Goal: Find specific fact: Locate a discrete piece of known information

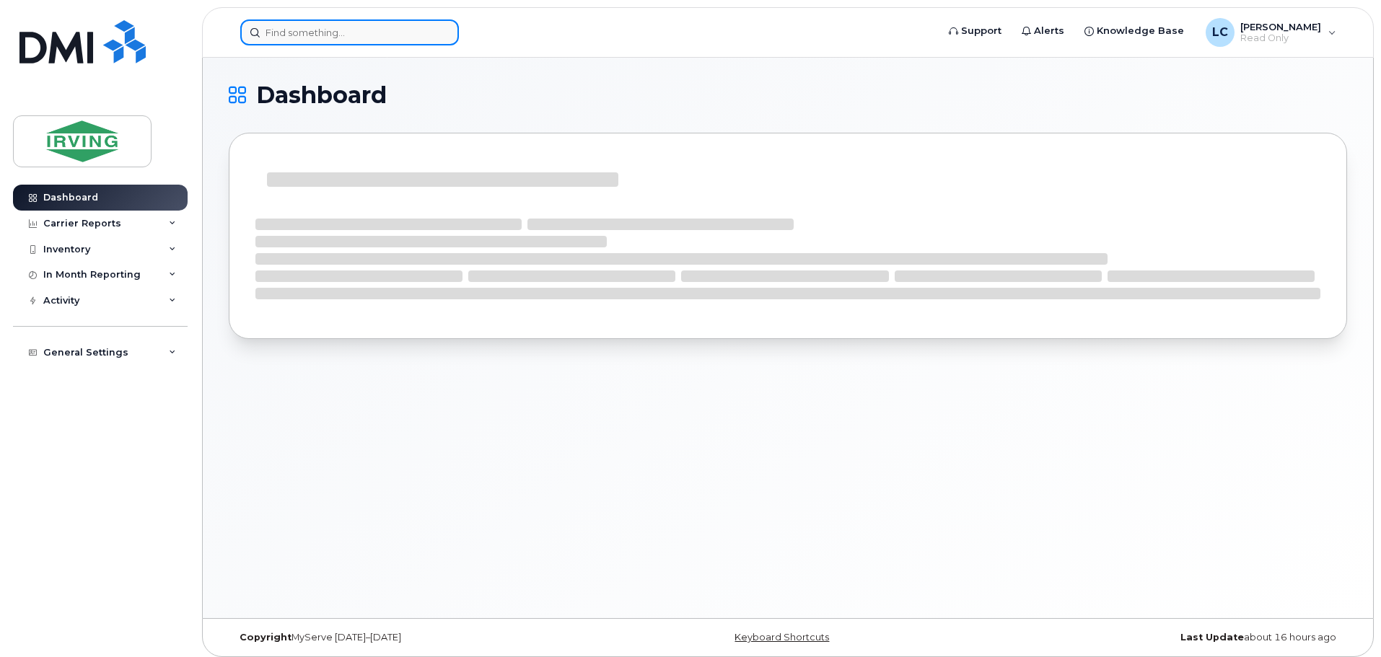
click at [383, 38] on input at bounding box center [349, 32] width 219 height 26
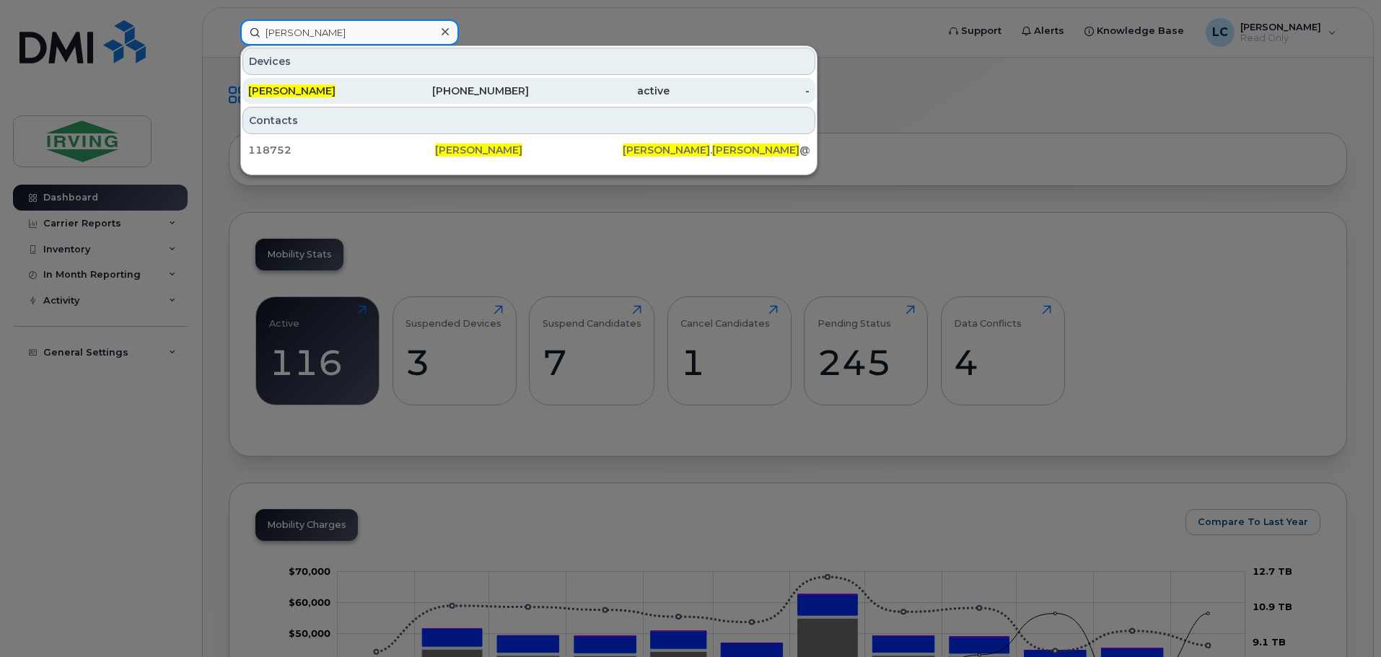
type input "melissa farren"
click at [514, 94] on div "[PHONE_NUMBER]" at bounding box center [459, 91] width 141 height 14
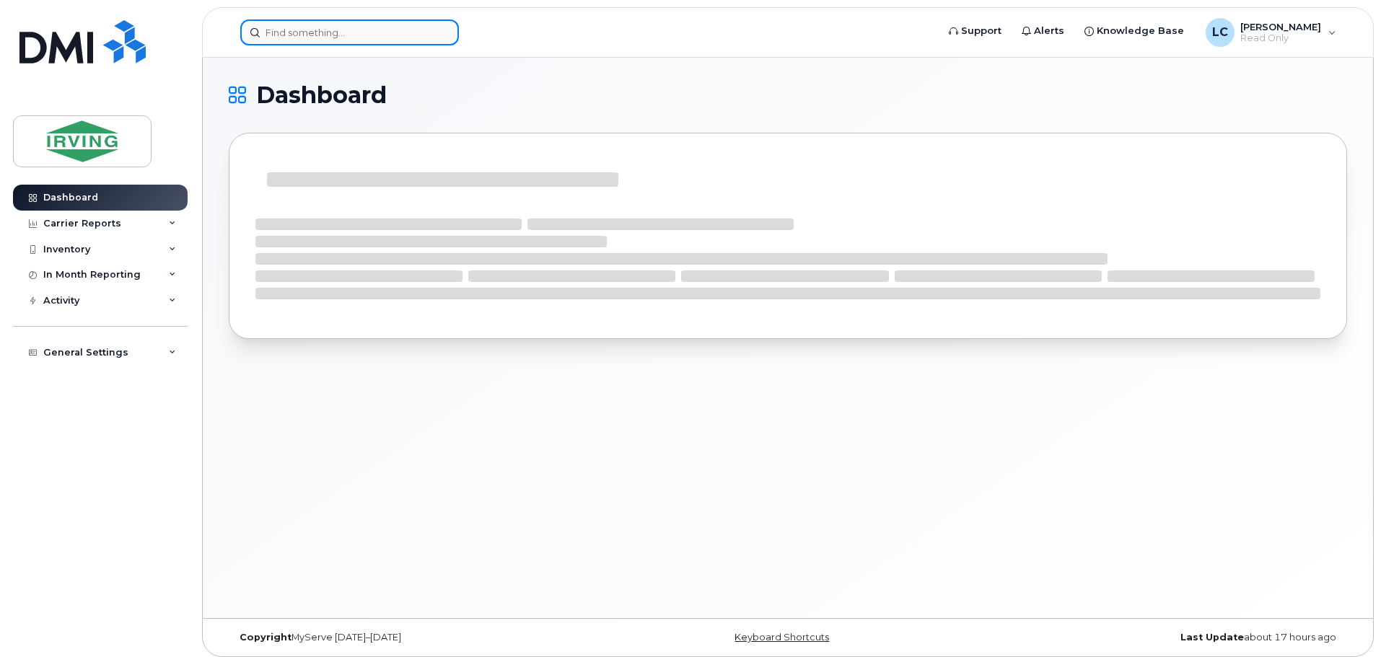
click at [372, 37] on input at bounding box center [349, 32] width 219 height 26
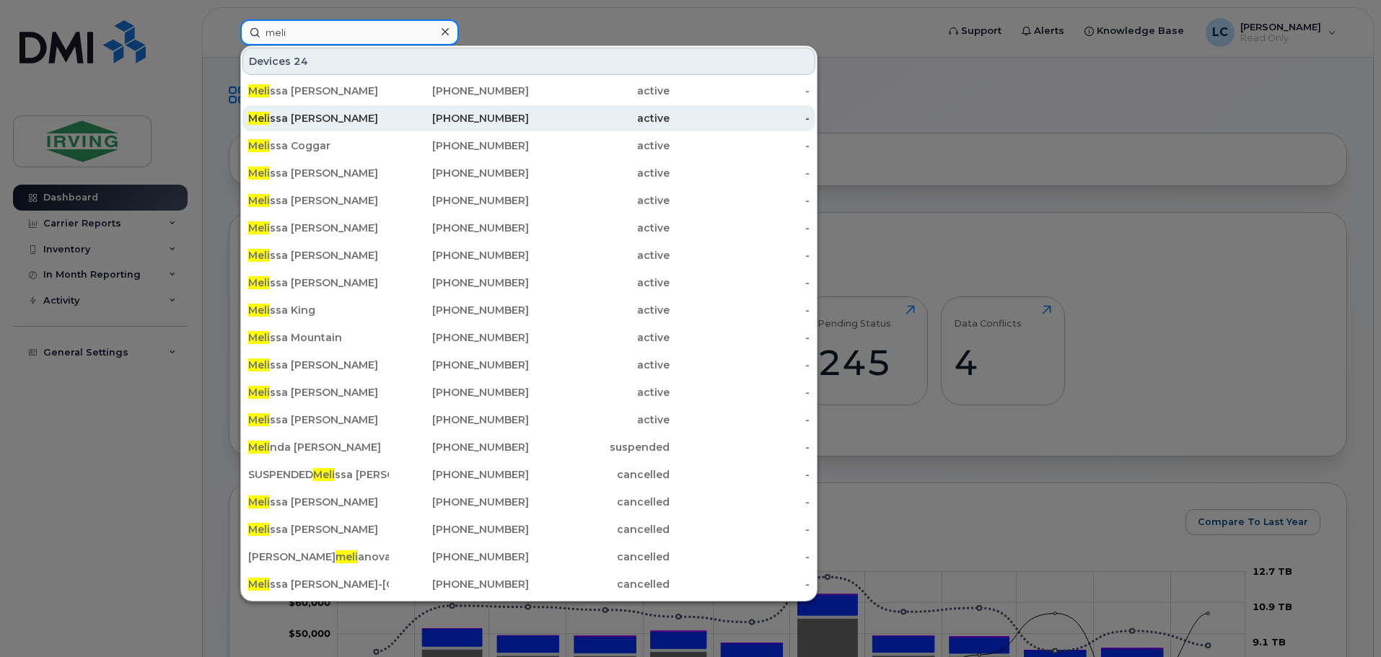
type input "meli"
click at [380, 115] on div "Meli ssa [PERSON_NAME]" at bounding box center [318, 118] width 141 height 14
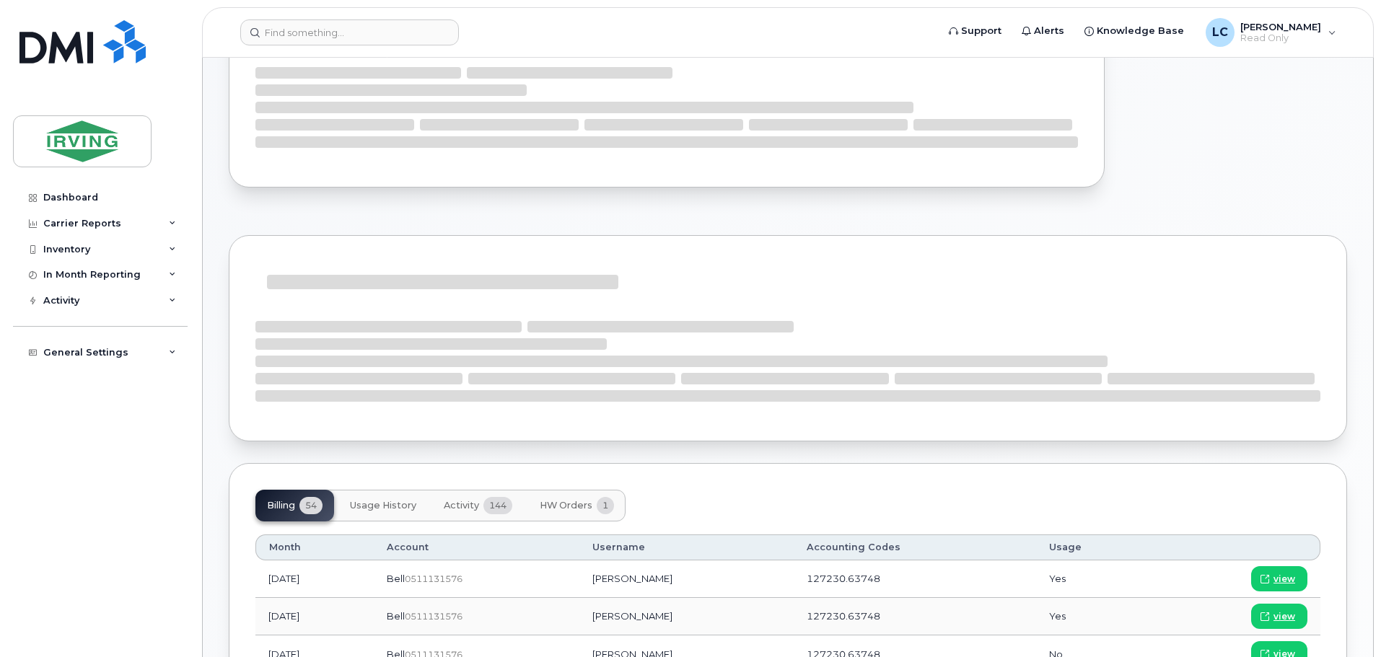
scroll to position [289, 0]
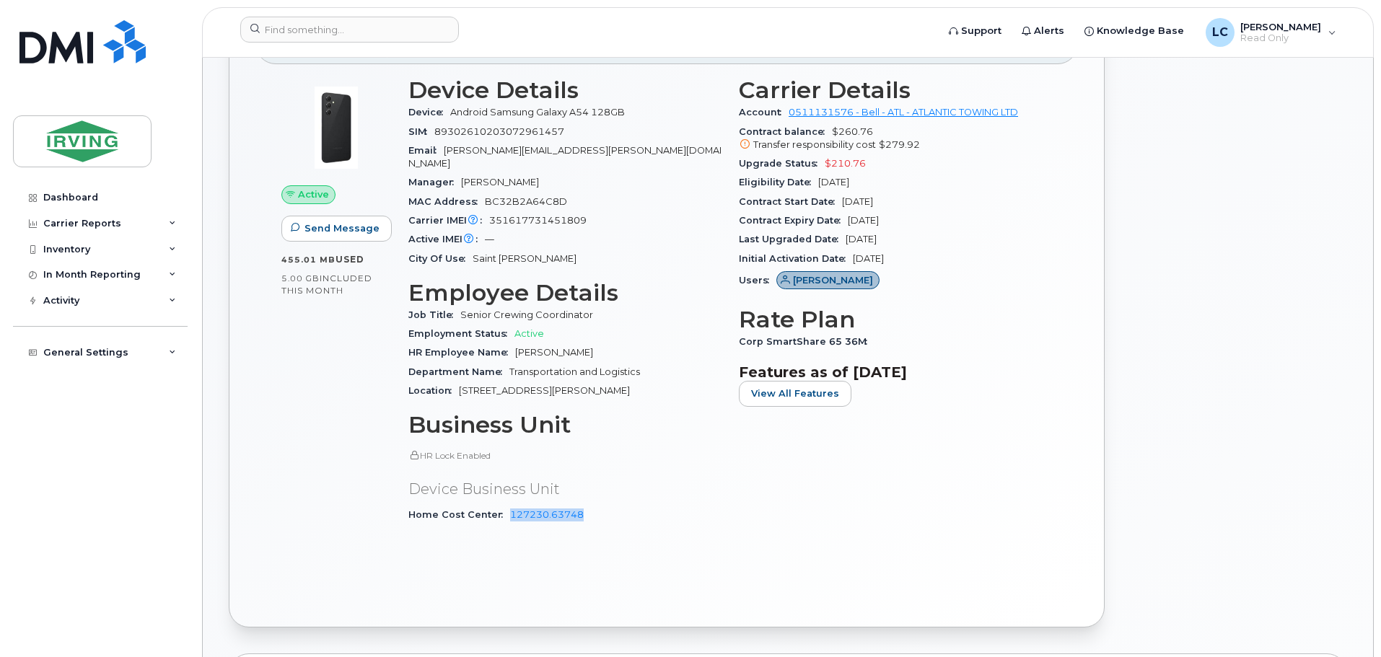
drag, startPoint x: 587, startPoint y: 502, endPoint x: 501, endPoint y: 512, distance: 87.2
click at [501, 512] on div "Device Details Device Android Samsung Galaxy A54 128GB SIM 89302610203072961457…" at bounding box center [565, 307] width 330 height 476
copy link "127230.63748"
